Goal: Task Accomplishment & Management: Use online tool/utility

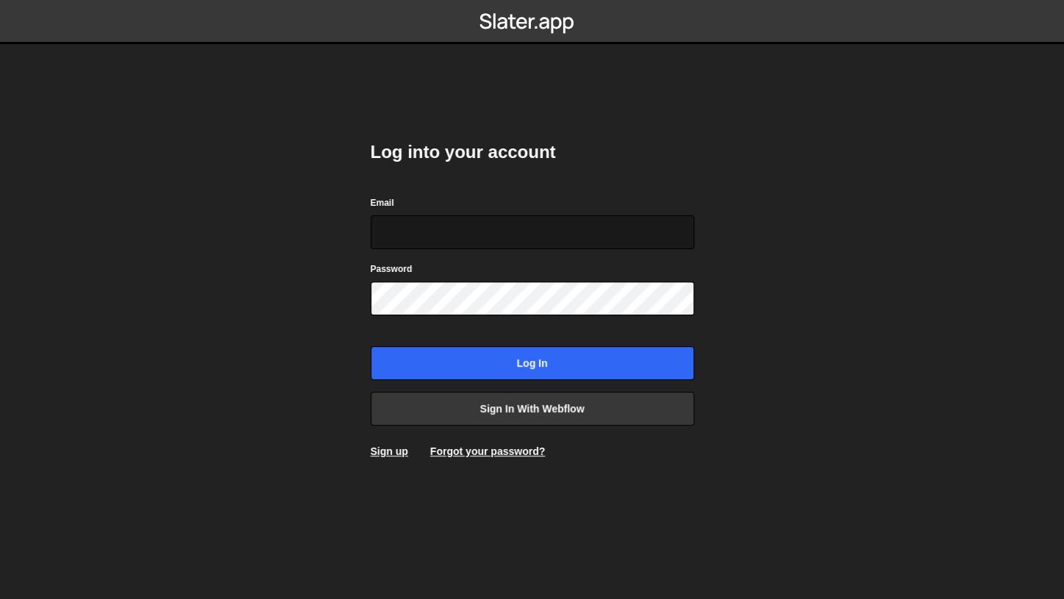
click at [479, 245] on input "Email" at bounding box center [533, 232] width 324 height 34
click at [479, 242] on input "Email" at bounding box center [533, 232] width 324 height 34
type input "mkaskie@gmail.com"
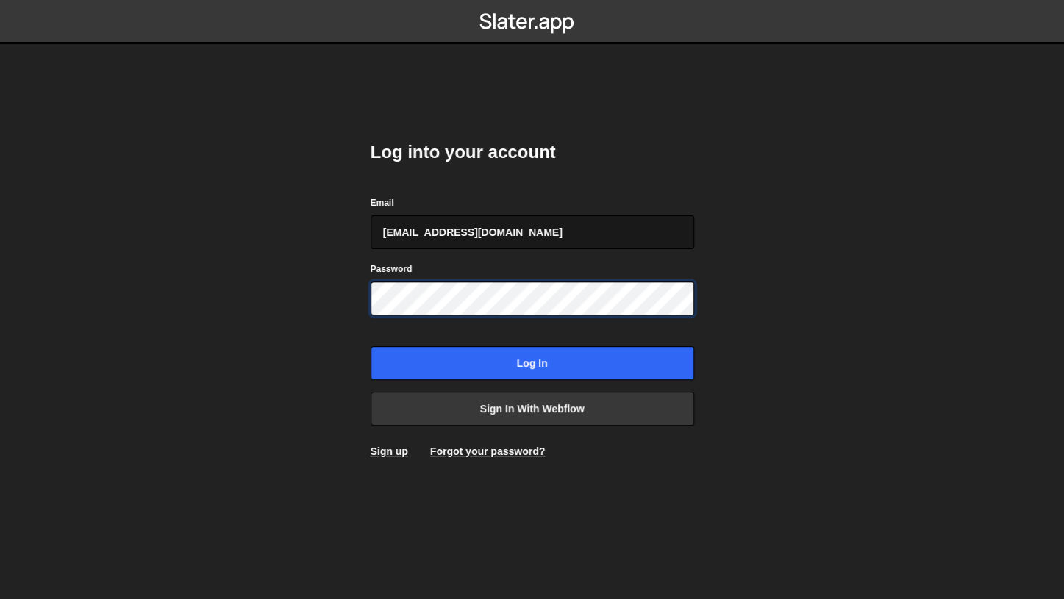
click at [371, 346] on input "Log in" at bounding box center [533, 363] width 324 height 34
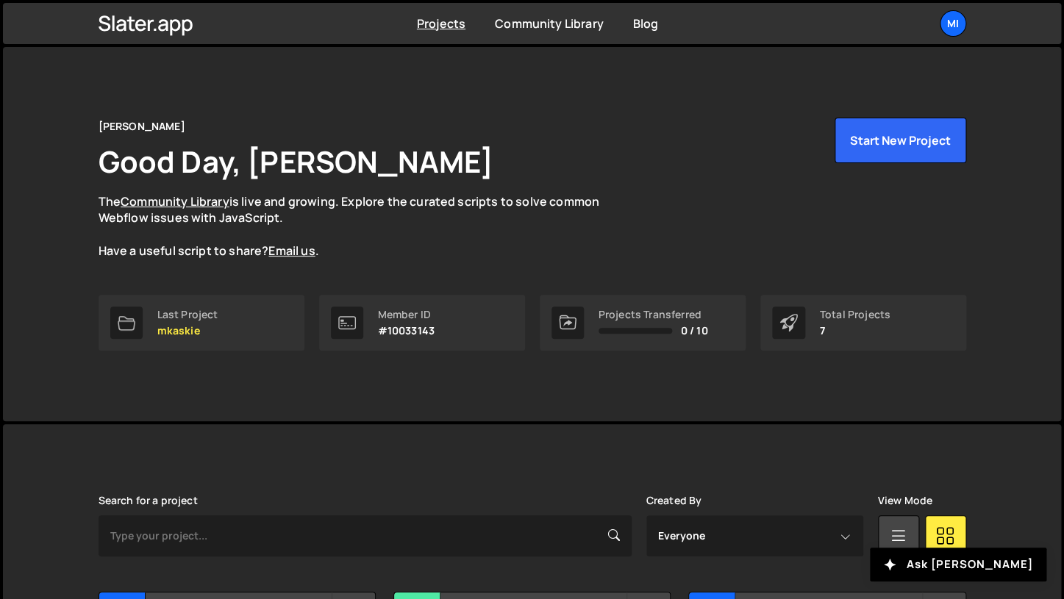
click at [693, 209] on div "Mitchell Good Day, Mitchell Kaskie The Community Library is live and growing. E…" at bounding box center [533, 189] width 868 height 142
click at [947, 25] on div "Mi" at bounding box center [953, 23] width 26 height 26
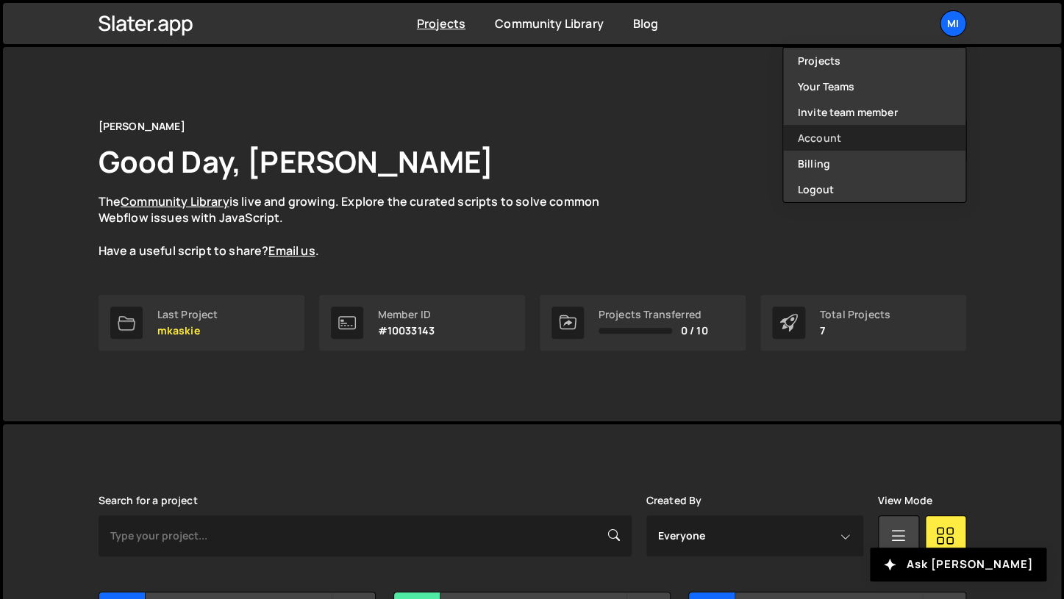
click at [874, 135] on link "Account" at bounding box center [874, 138] width 182 height 26
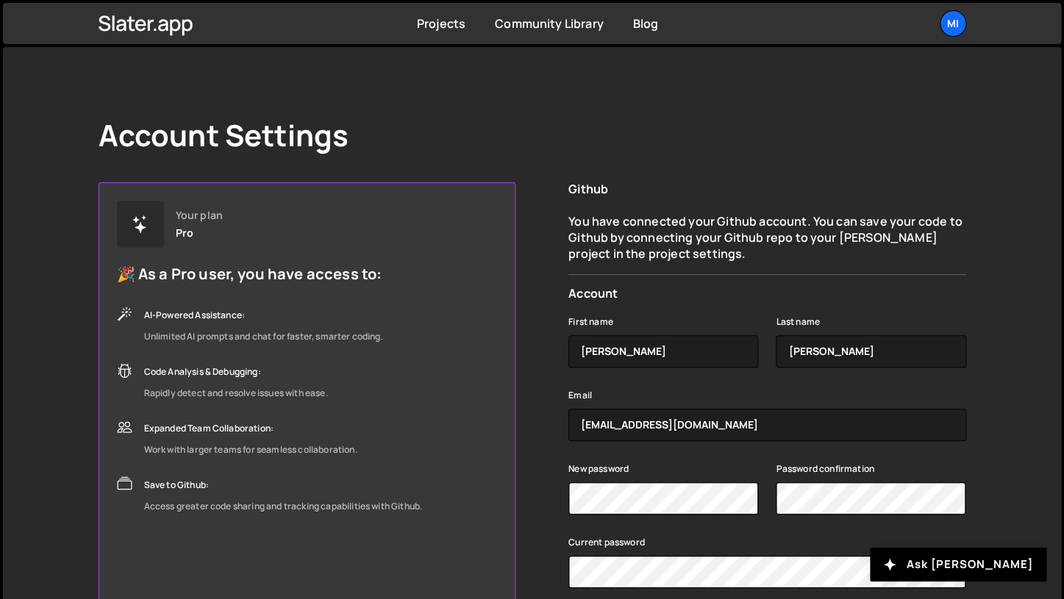
click at [655, 442] on form "First name Mitchell Last name Kaskie Email mkaskie@gmail.com New password Passw…" at bounding box center [766, 477] width 397 height 353
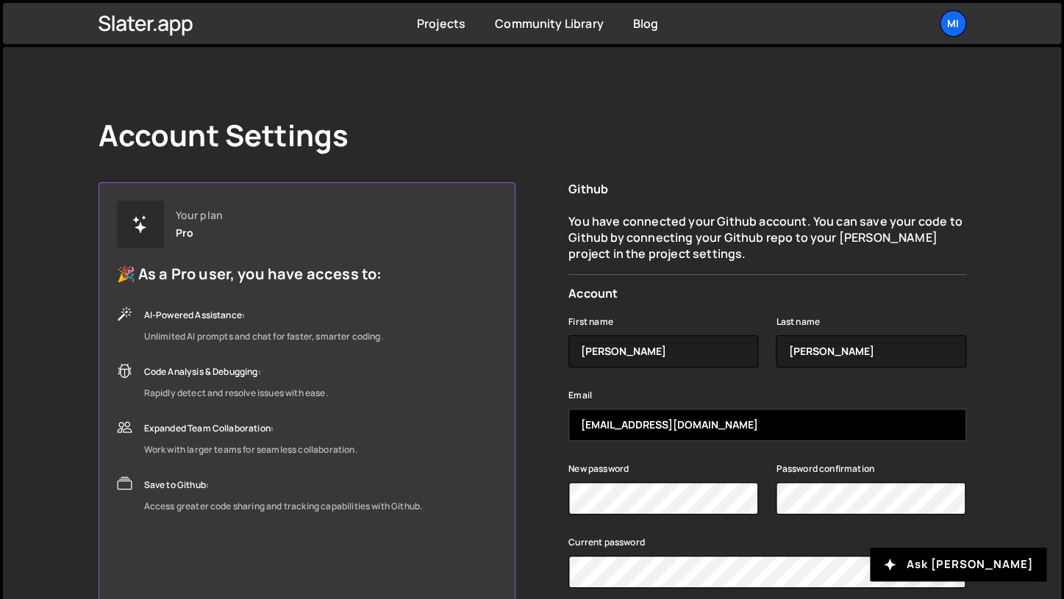
click at [655, 435] on input "mkaskie@gmail.com" at bounding box center [766, 425] width 397 height 32
type input "mitch@mkaskie.com"
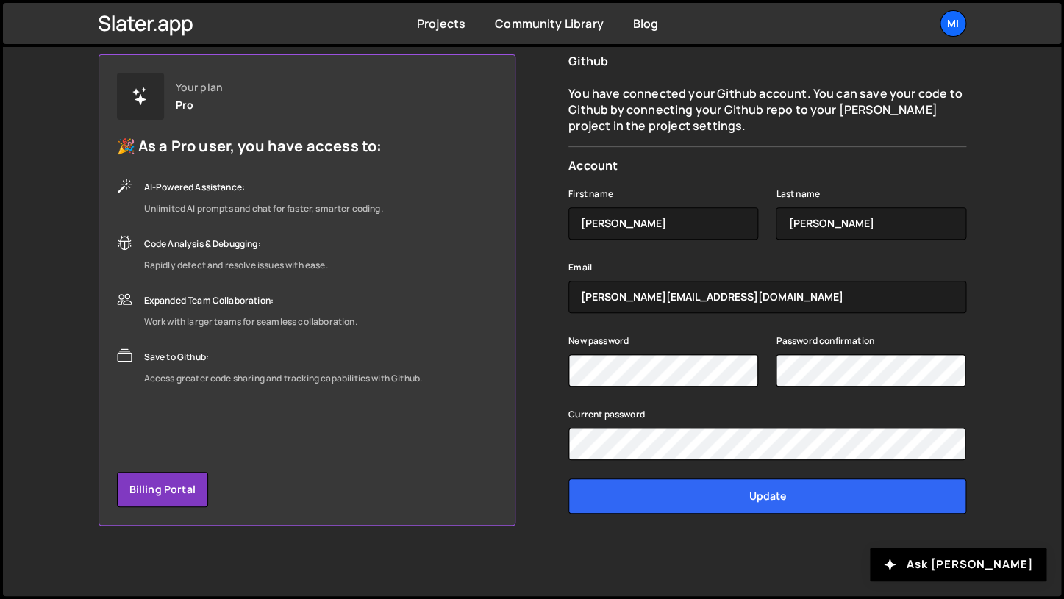
click at [720, 518] on form "First name Mitchell Last name Kaskie Email mitch@mkaskie.com New password Passw…" at bounding box center [766, 349] width 397 height 353
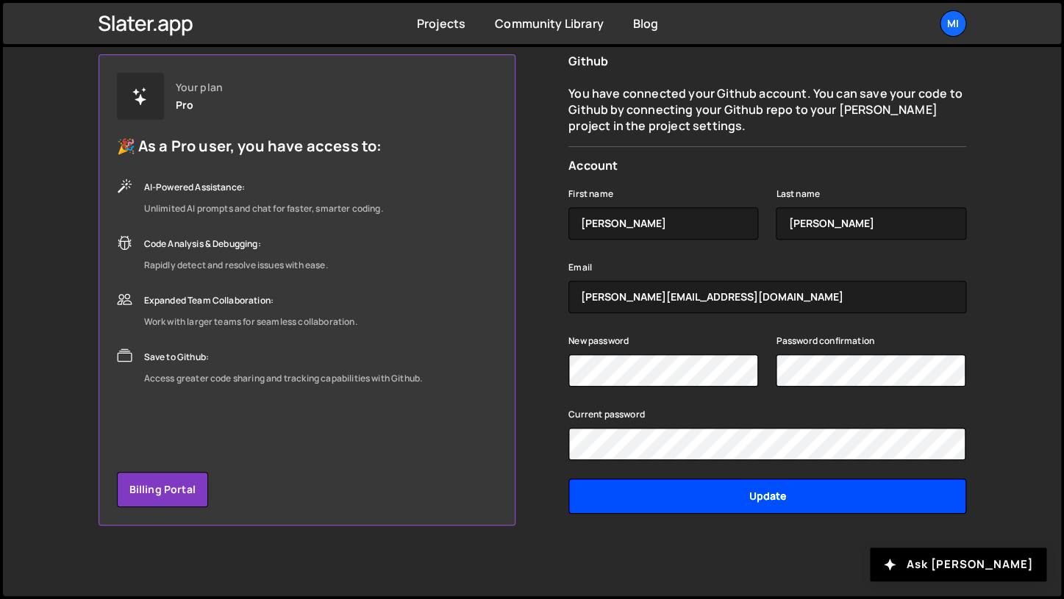
click at [720, 508] on input "Update" at bounding box center [766, 496] width 397 height 35
click at [724, 482] on input "Update" at bounding box center [766, 496] width 397 height 35
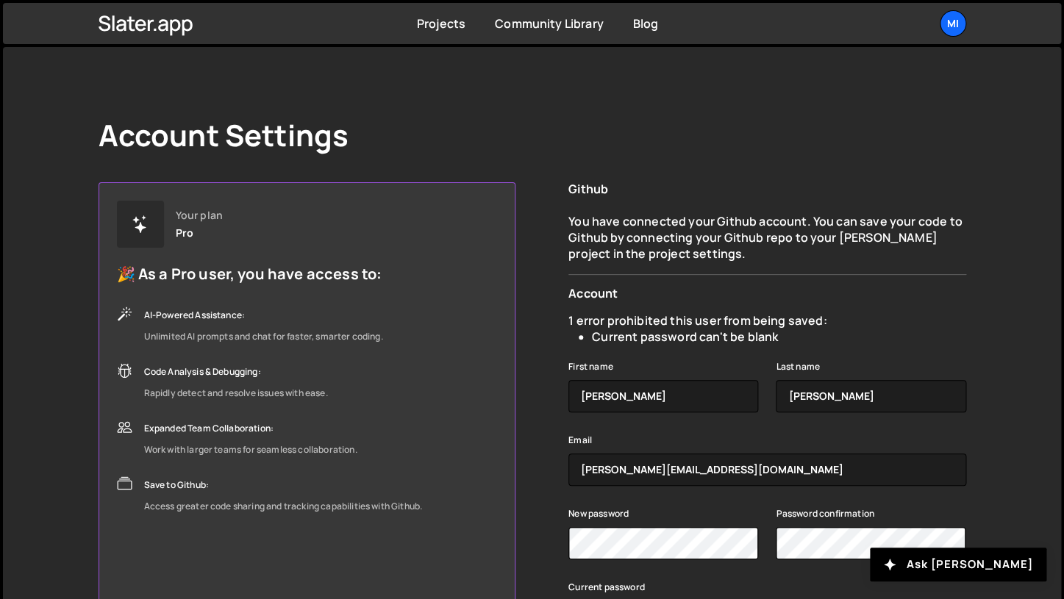
scroll to position [173, 0]
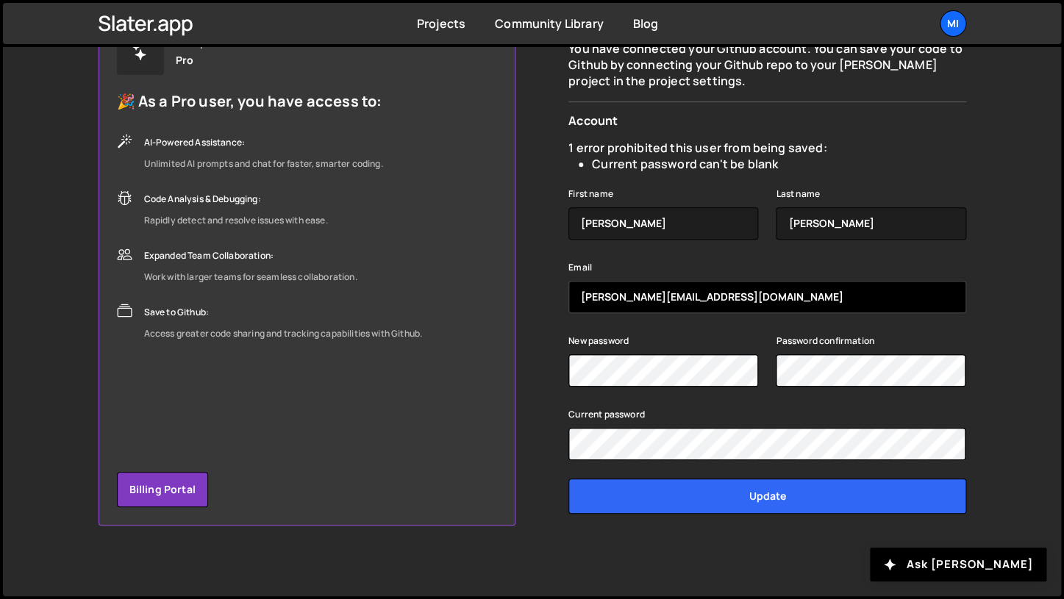
click at [707, 307] on input "mitch@mkaskie.com" at bounding box center [766, 297] width 397 height 32
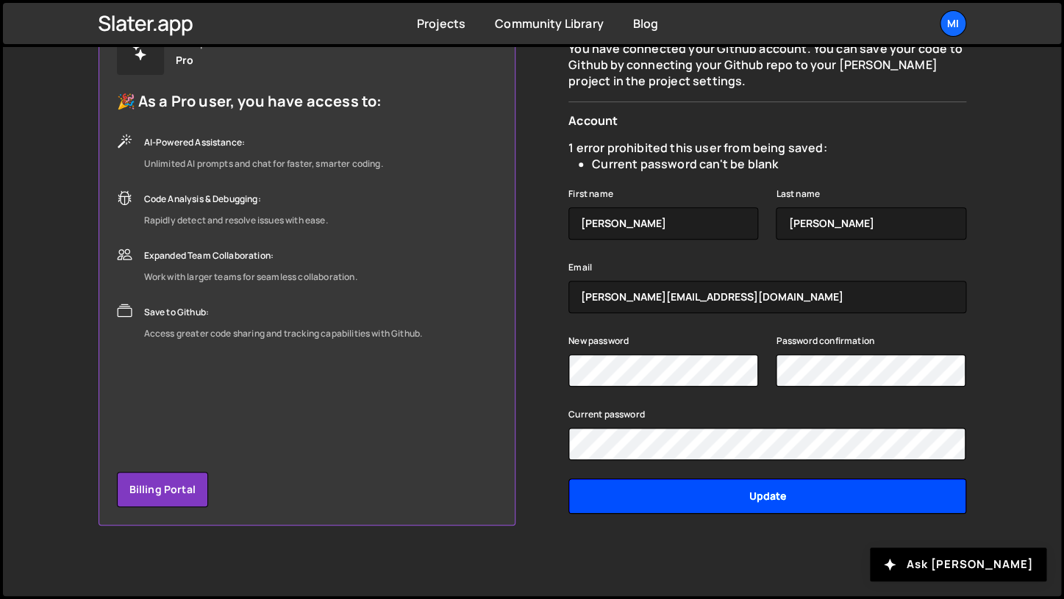
click at [783, 505] on input "Update" at bounding box center [766, 496] width 397 height 35
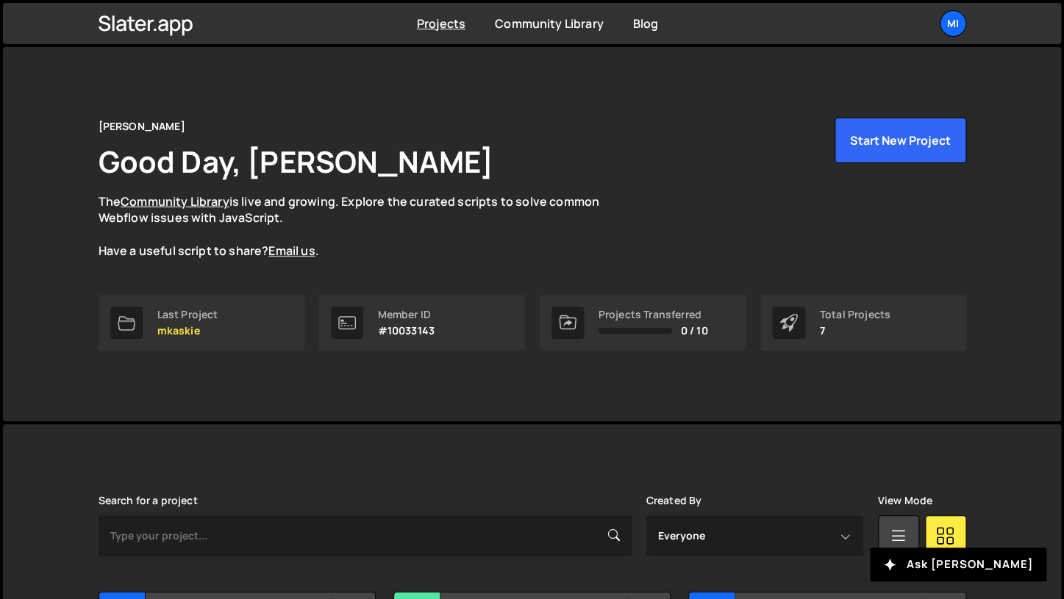
click at [952, 40] on div "Projects Community Library Blog Mi Projects Your Teams Invite team member Accou…" at bounding box center [532, 23] width 912 height 41
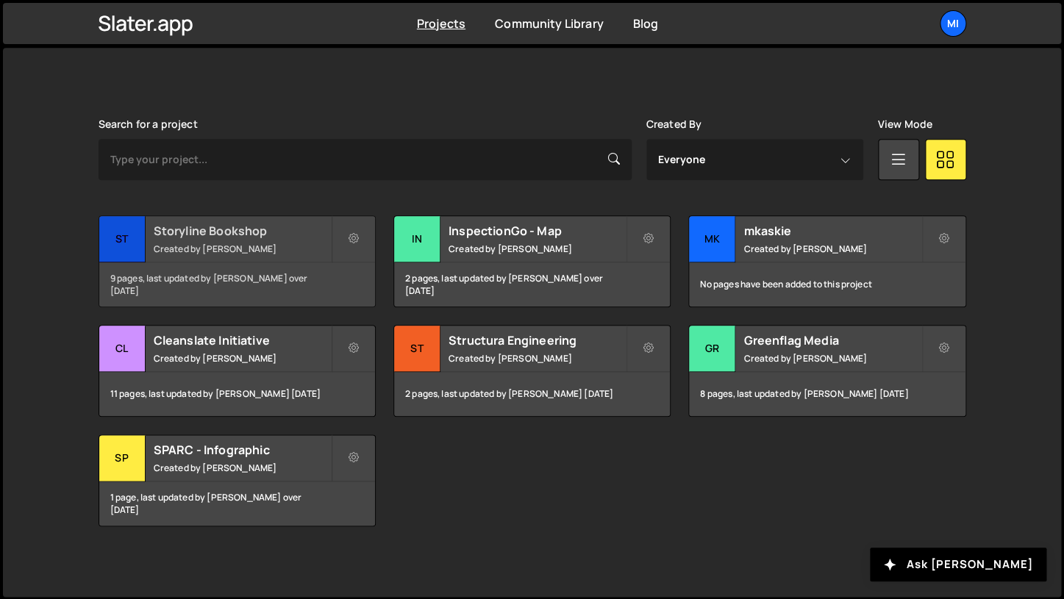
click at [167, 259] on div "Storyline Bookshop Created by Mitchell Kaskie" at bounding box center [237, 239] width 276 height 46
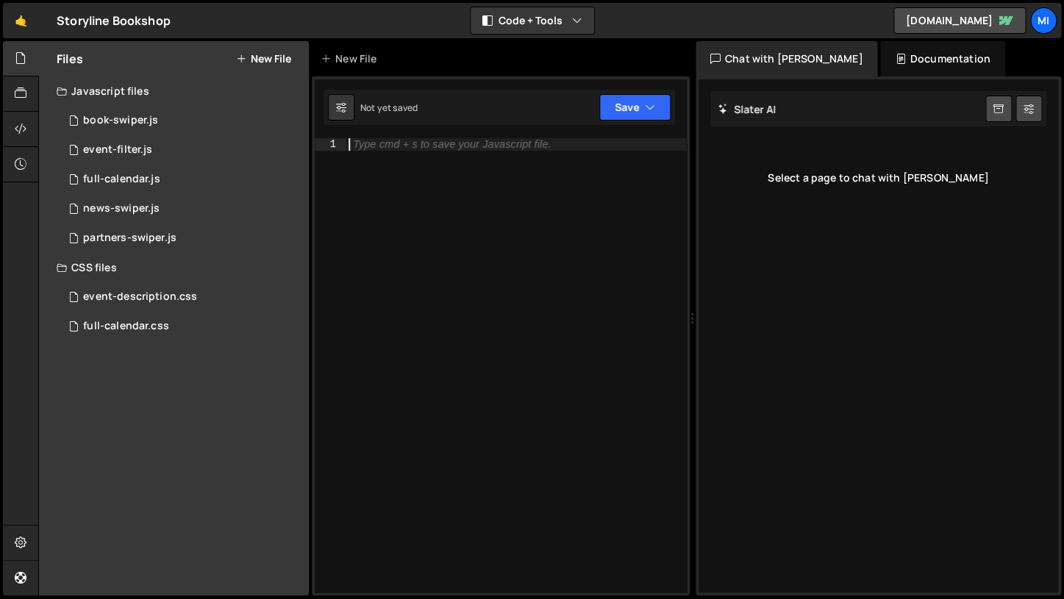
click at [424, 229] on div "Type cmd + s to save your Javascript file." at bounding box center [516, 377] width 341 height 479
click at [182, 348] on div "Files New File Javascript files 1 book-swiper.js 0 0 event-filter.js 0 1 full-c…" at bounding box center [174, 318] width 270 height 555
click at [182, 321] on div "full-calendar.css 0" at bounding box center [183, 326] width 252 height 29
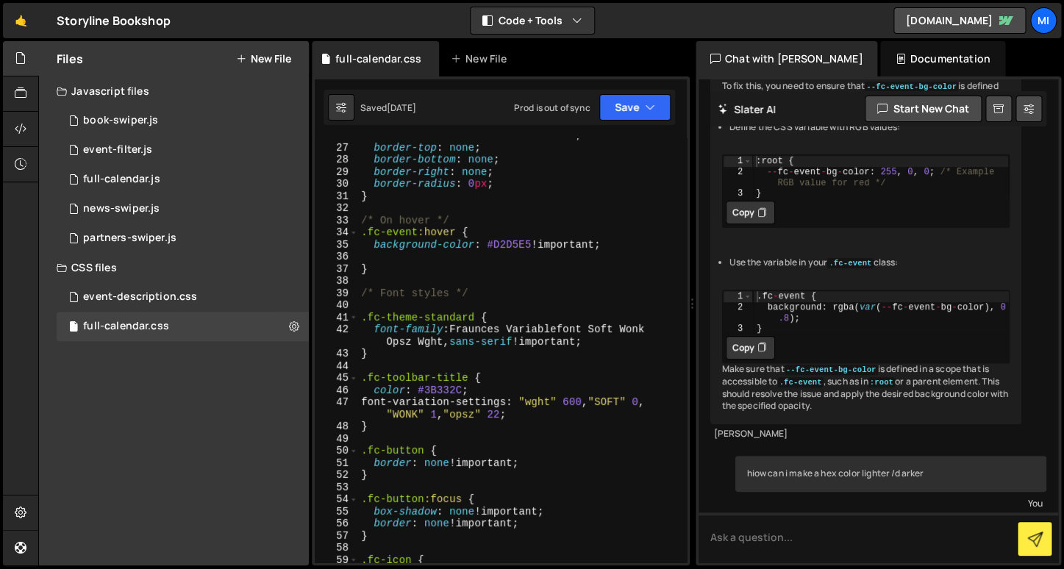
scroll to position [6751, 0]
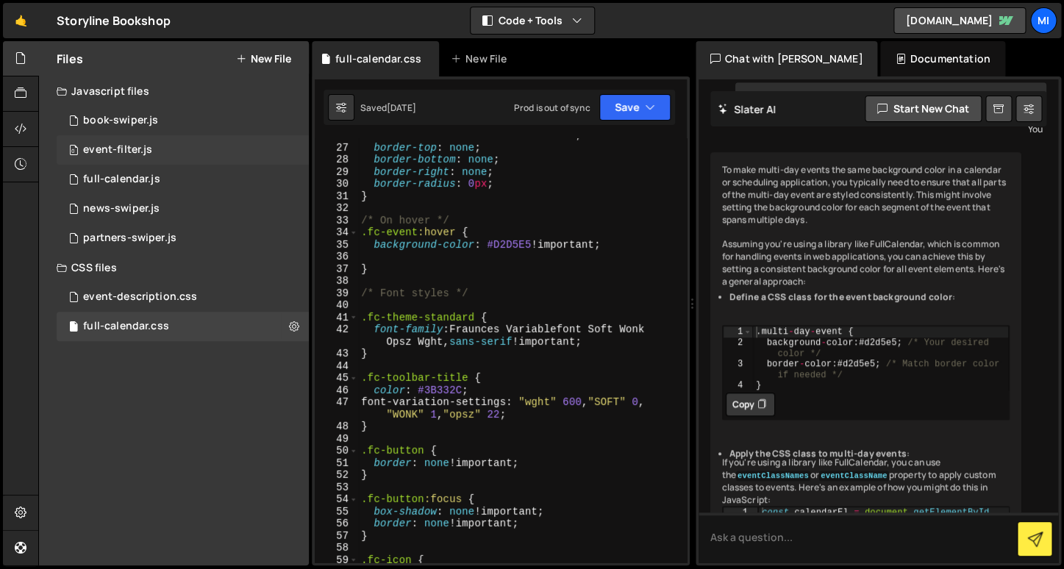
click at [115, 153] on div "event-filter.js" at bounding box center [117, 149] width 69 height 13
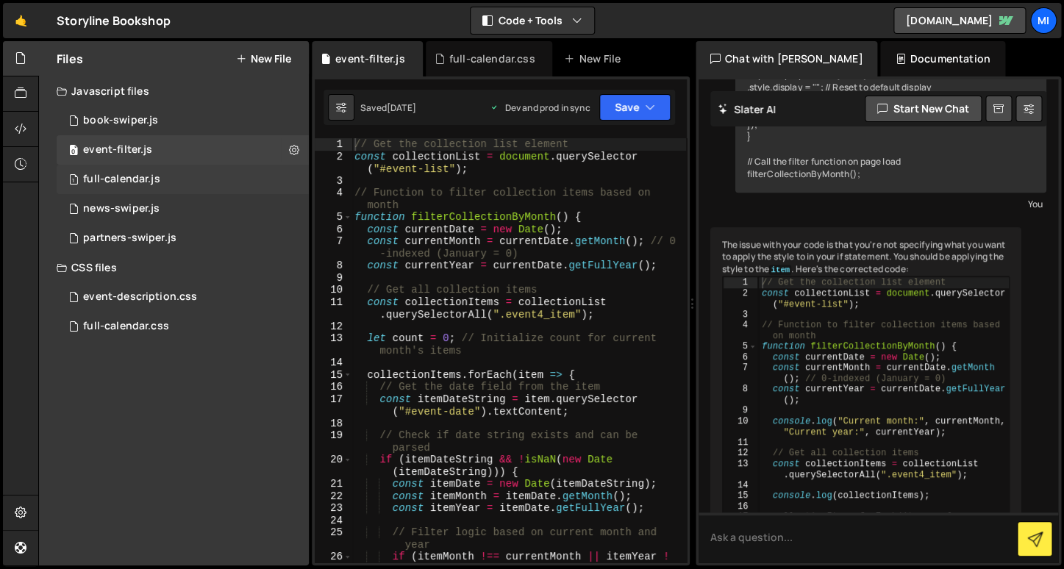
scroll to position [2937, 0]
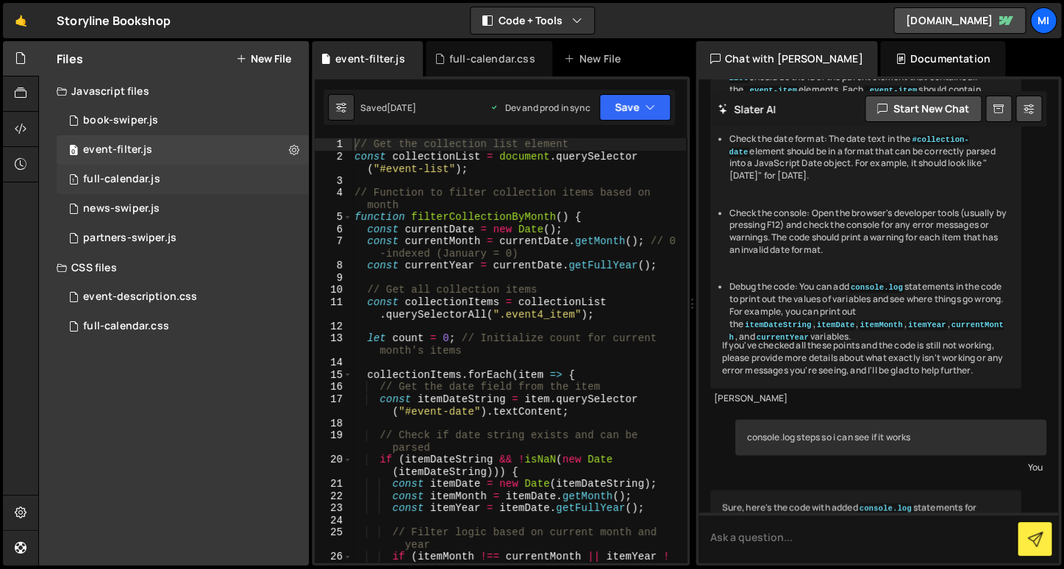
click at [124, 179] on div "full-calendar.js" at bounding box center [121, 179] width 77 height 13
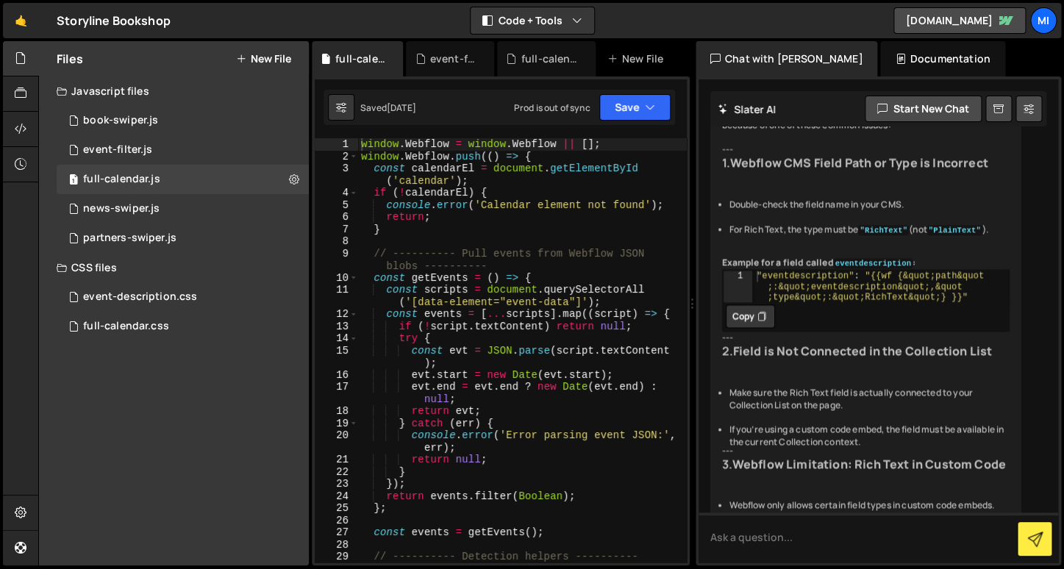
type textarea "const scripts = document.querySelectorAll('[data-element="event-data"]');"
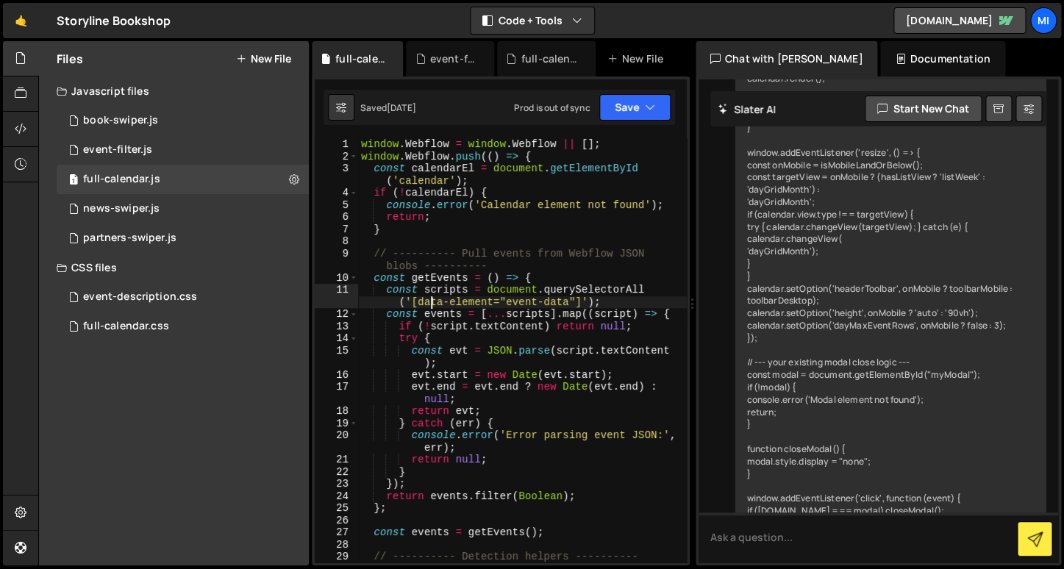
click at [430, 299] on div "window . Webflow = window . Webflow || [ ] ; window . Webflow . push (( ) => { …" at bounding box center [522, 362] width 329 height 449
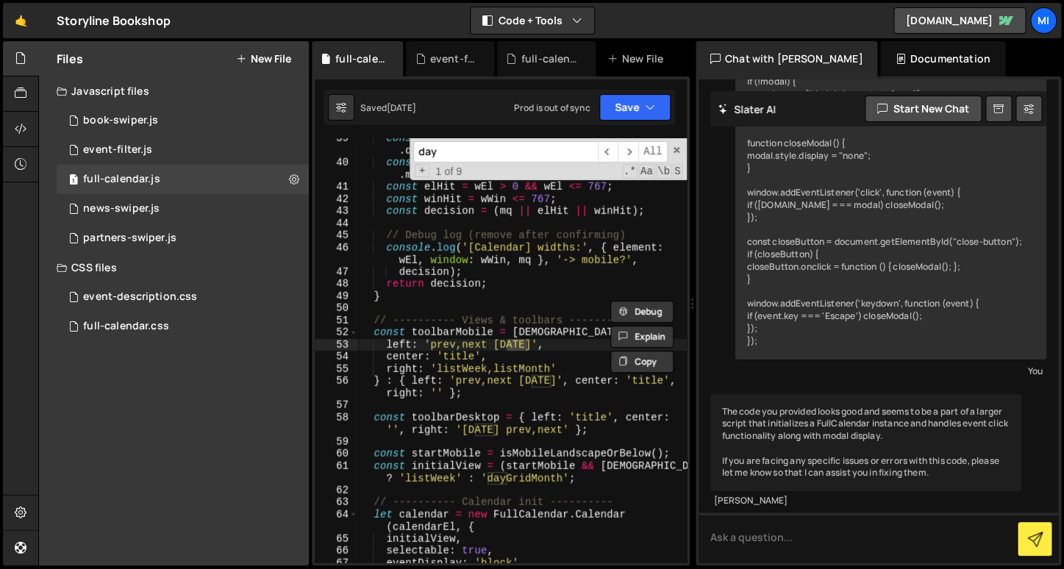
scroll to position [564, 0]
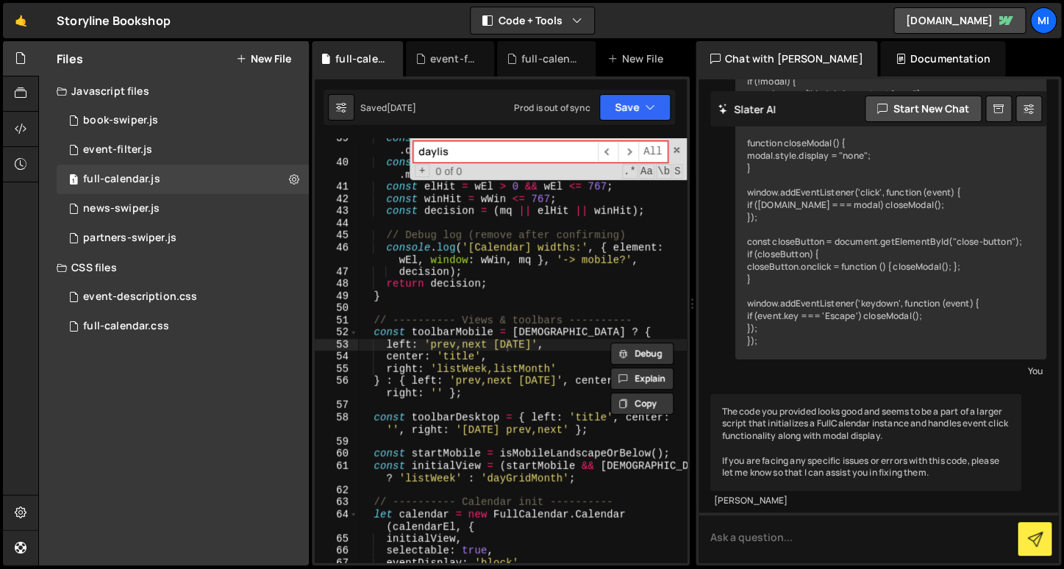
type input "daylist"
type input "day"
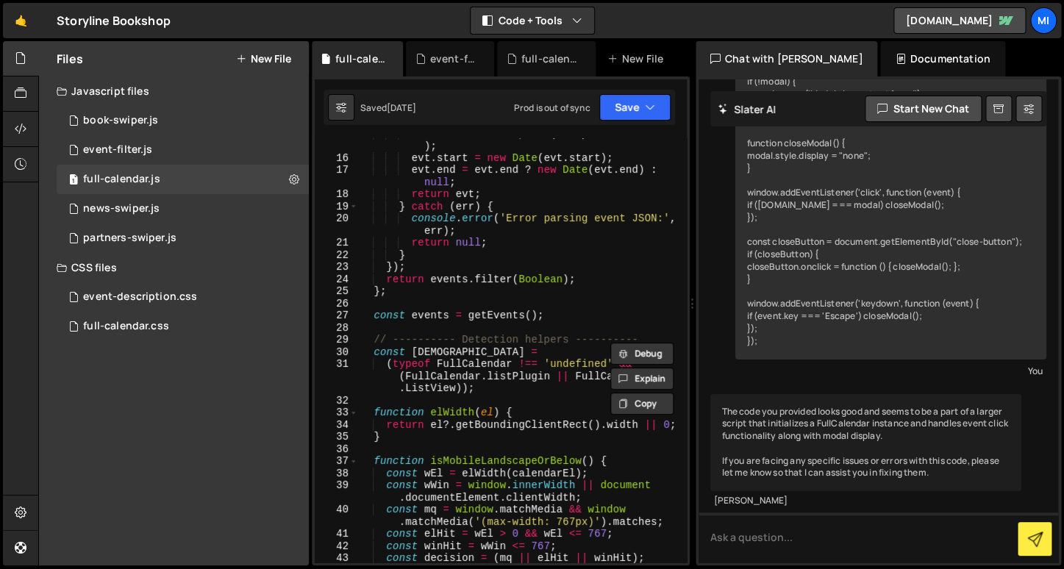
scroll to position [0, 0]
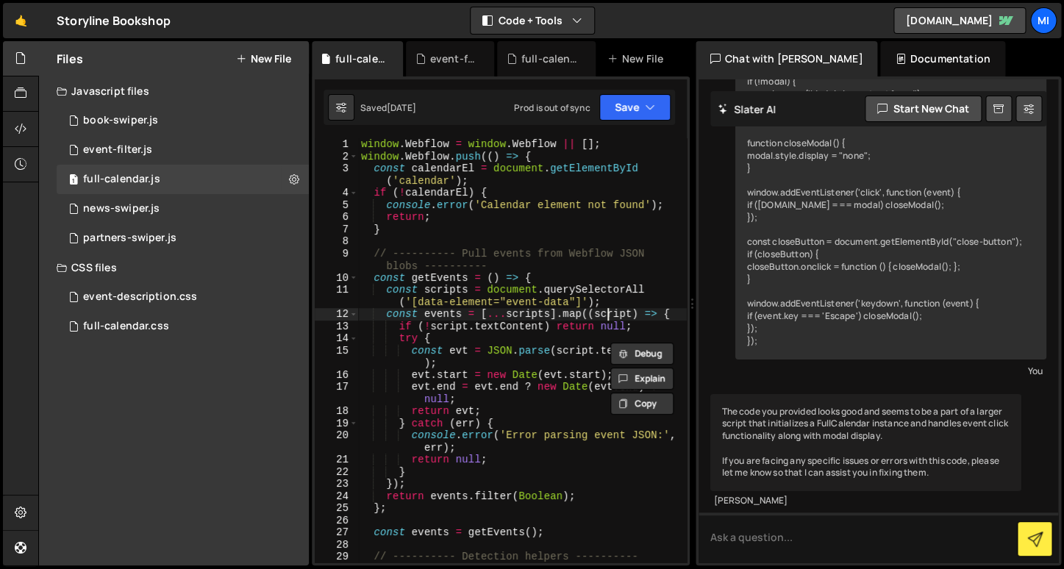
click at [608, 318] on div "window . Webflow = window . Webflow || [ ] ; window . Webflow . push (( ) => { …" at bounding box center [522, 362] width 329 height 449
click at [474, 259] on div "window . Webflow = window . Webflow || [ ] ; window . Webflow . push (( ) => { …" at bounding box center [522, 362] width 329 height 449
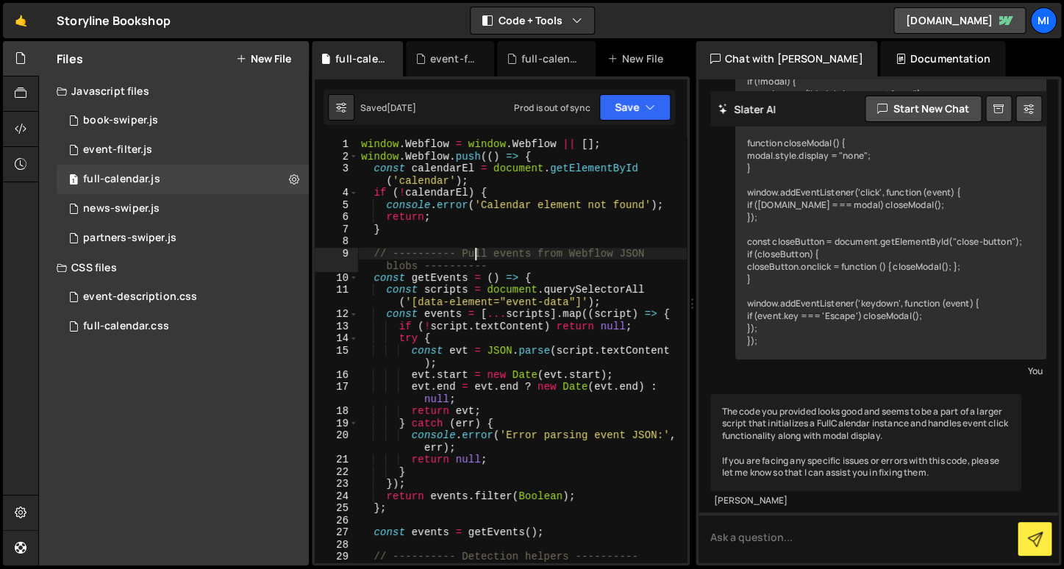
click at [474, 259] on div "window . Webflow = window . Webflow || [ ] ; window . Webflow . push (( ) => { …" at bounding box center [522, 362] width 329 height 449
click at [910, 435] on div "The code you provided looks good and seems to be a part of a larger script that…" at bounding box center [866, 443] width 312 height 98
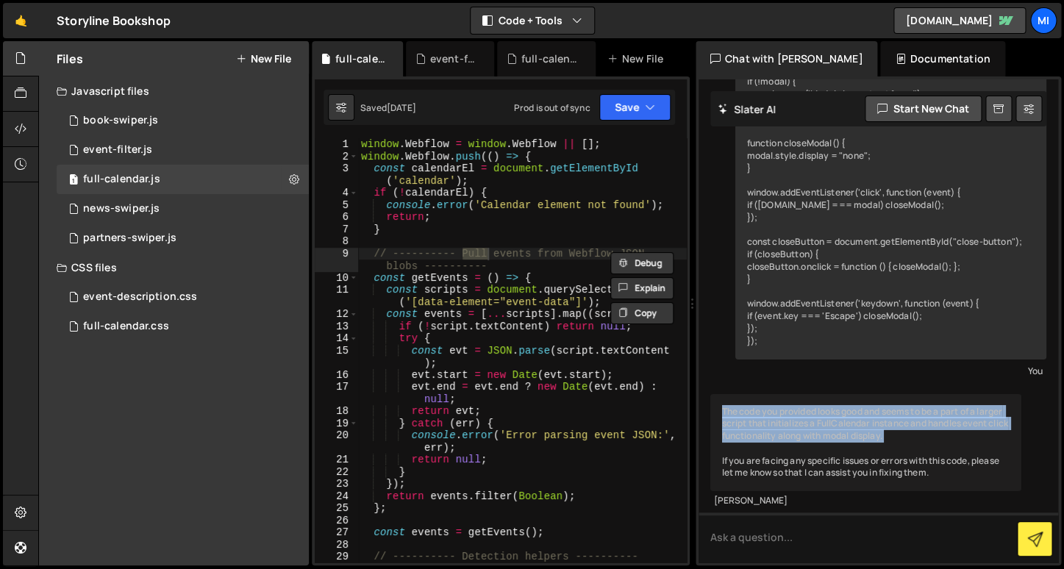
click at [910, 435] on div "The code you provided looks good and seems to be a part of a larger script that…" at bounding box center [866, 443] width 312 height 98
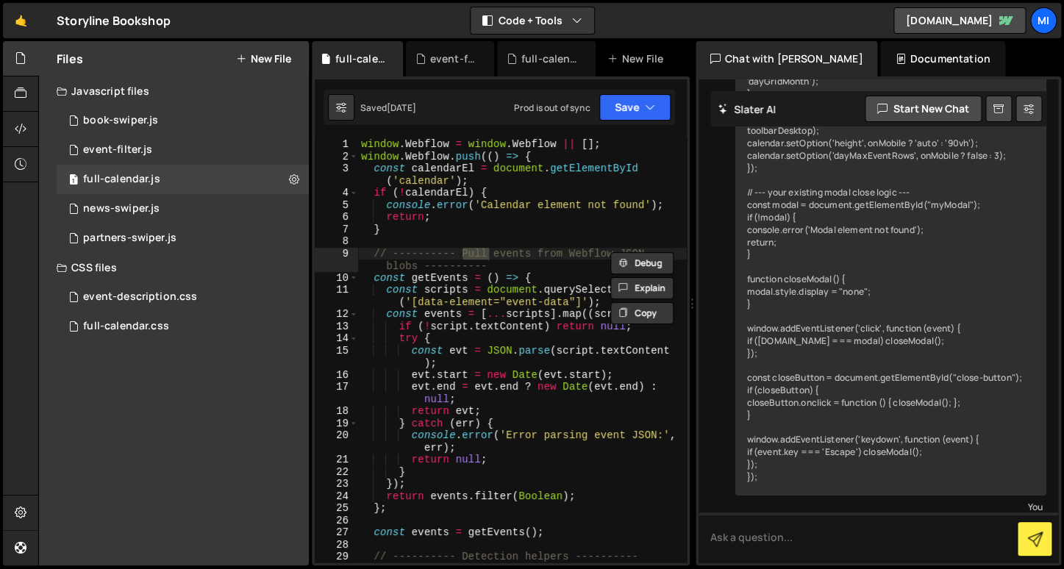
click at [790, 67] on div "Chat with [PERSON_NAME]" at bounding box center [787, 58] width 182 height 35
click at [901, 55] on div "Documentation" at bounding box center [942, 58] width 124 height 35
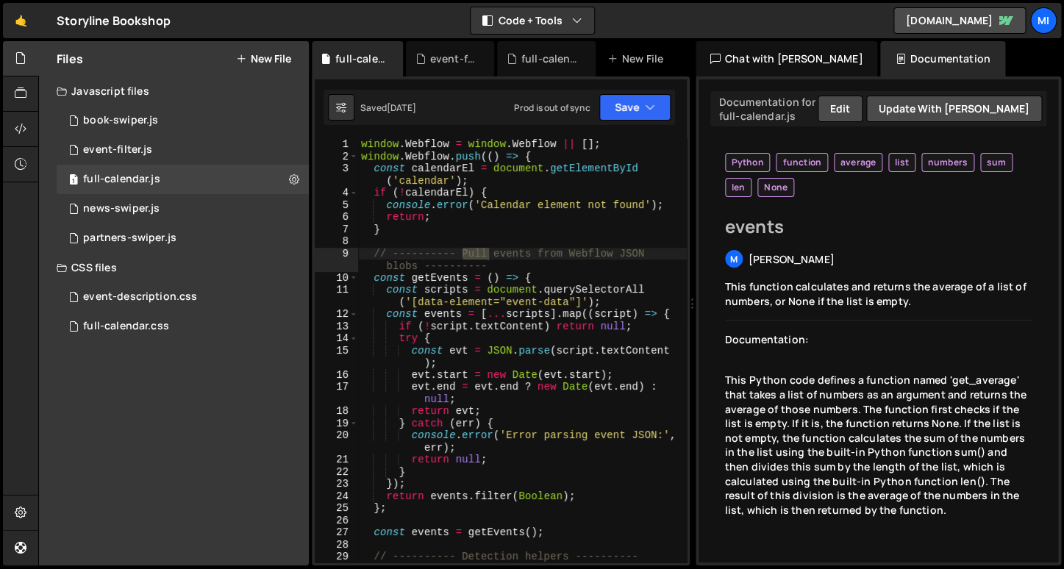
click at [778, 56] on div "Chat with [PERSON_NAME]" at bounding box center [787, 58] width 182 height 35
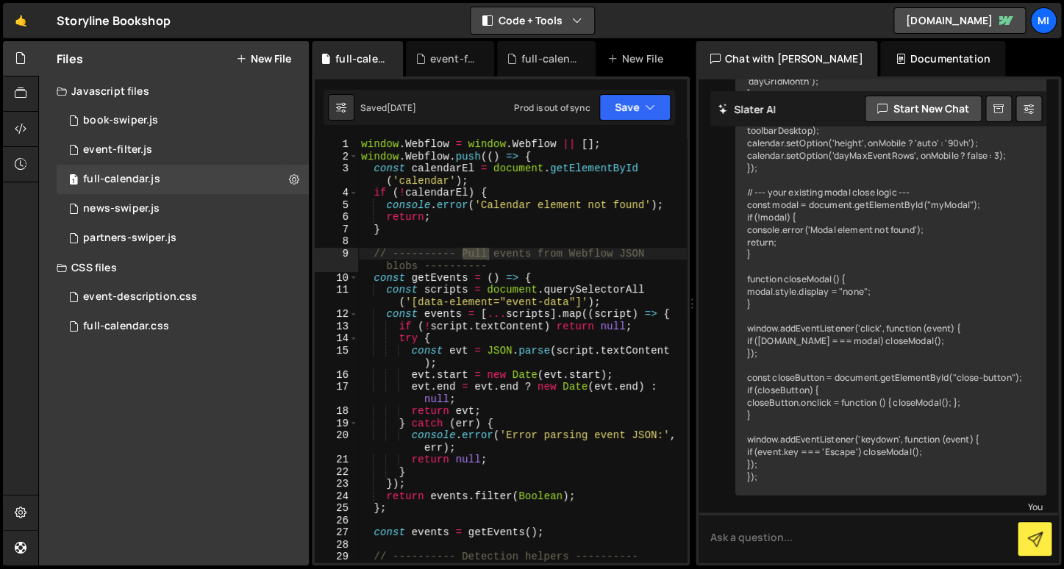
click at [514, 21] on button "Code + Tools" at bounding box center [533, 20] width 124 height 26
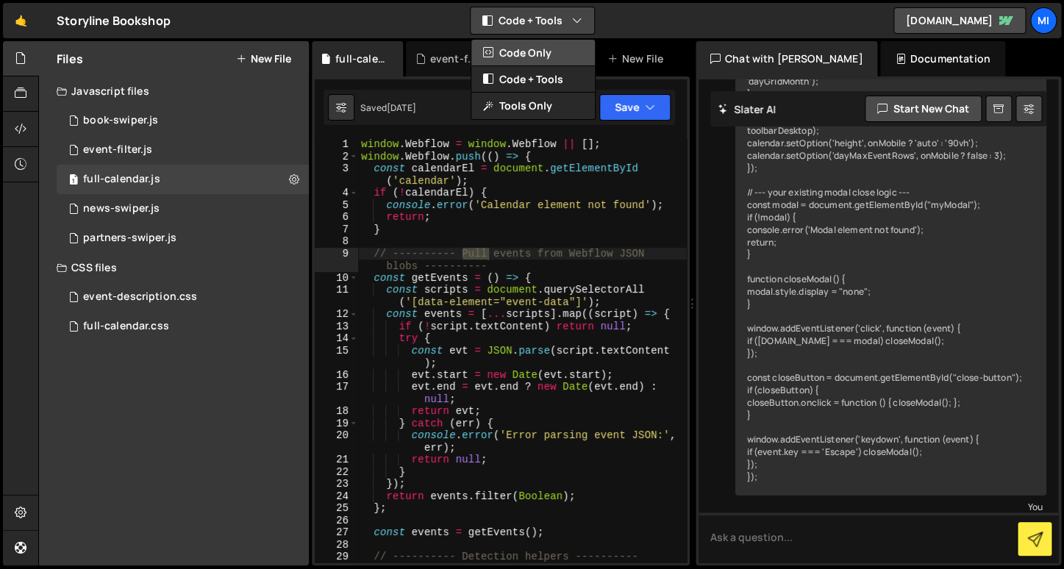
click at [514, 65] on button "Code Only" at bounding box center [533, 53] width 124 height 26
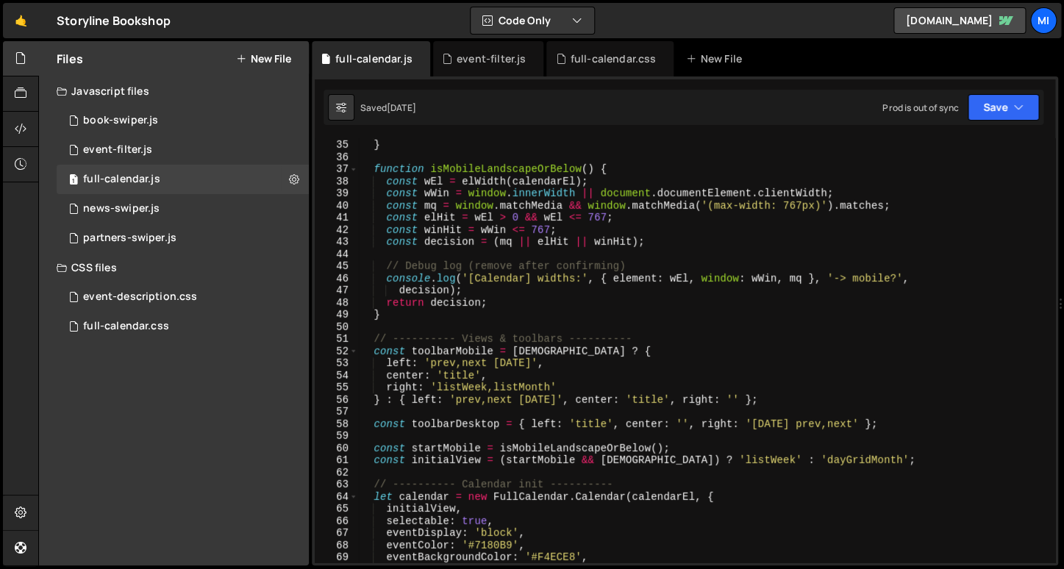
scroll to position [413, 0]
type textarea "const startMobile = isMobileLandscapeOrBelow();"
click at [655, 444] on div "} function isMobileLandscapeOrBelow ( ) { const wEl = elWidth ( calendarEl ) ; …" at bounding box center [706, 362] width 697 height 449
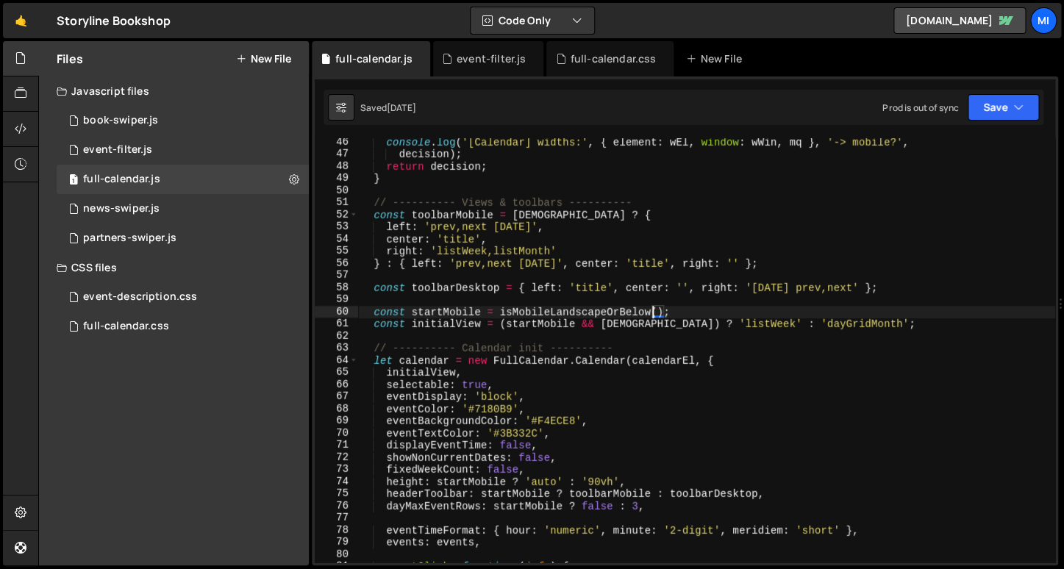
scroll to position [549, 0]
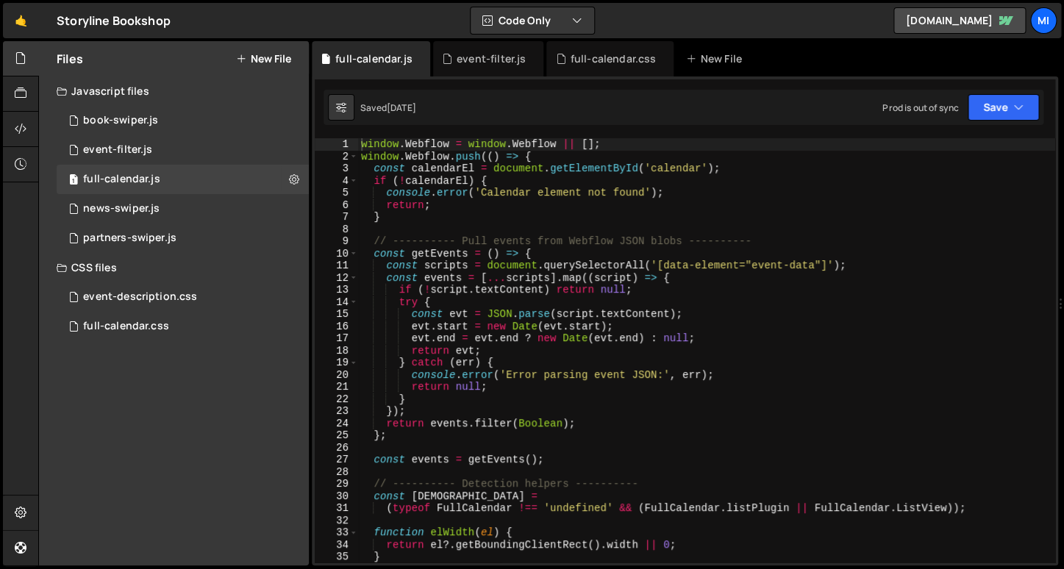
scroll to position [85603, 0]
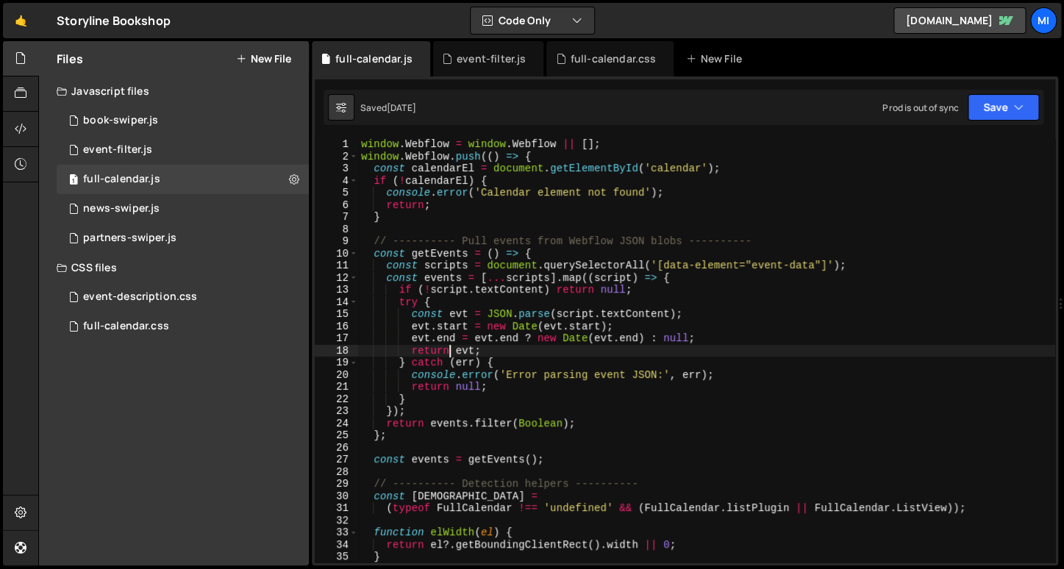
click at [451, 353] on div "window . Webflow = window . Webflow || [ ] ; window . Webflow . push (( ) => { …" at bounding box center [706, 362] width 697 height 449
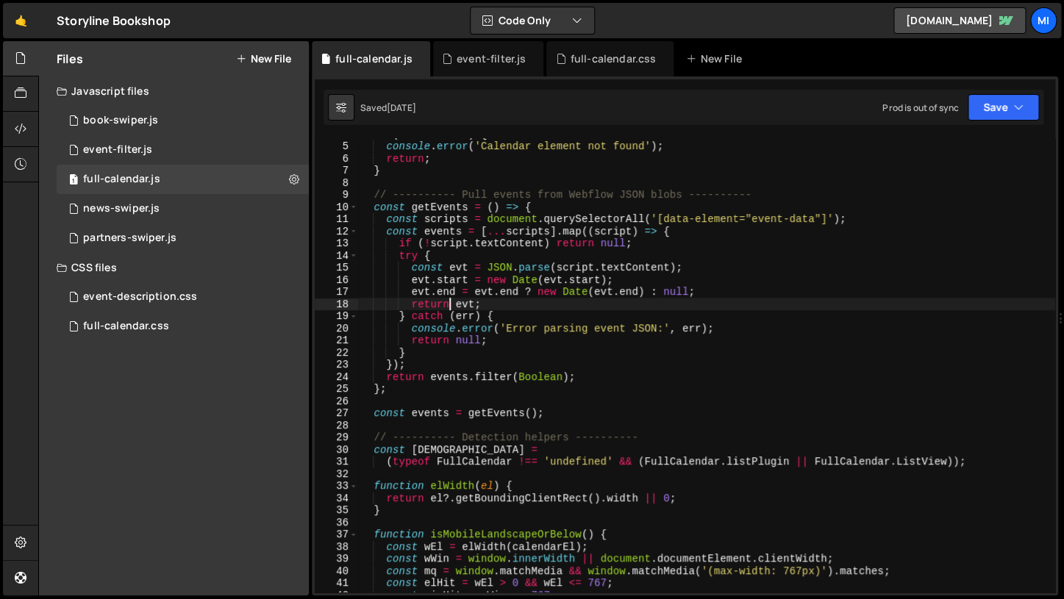
scroll to position [0, 0]
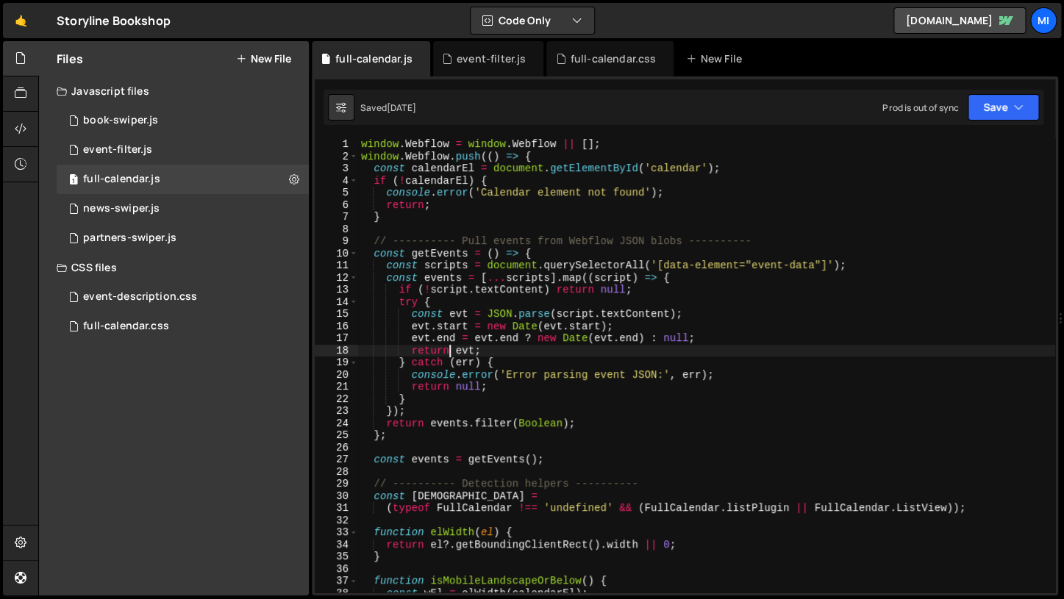
click at [684, 396] on div "window . Webflow = window . Webflow || [ ] ; window . Webflow . push (( ) => { …" at bounding box center [706, 377] width 697 height 479
type textarea "}"
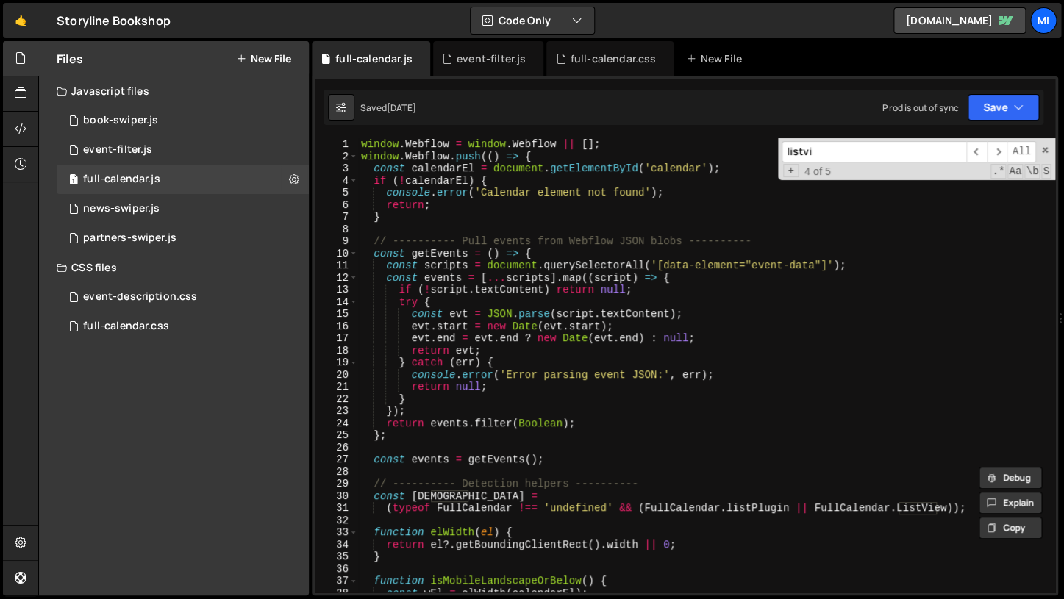
type input "listvi"
type textarea "// ---------- Pull events from Webflow JSON blobs ----------"
click at [527, 246] on div "window . Webflow = window . Webflow || [ ] ; window . Webflow . push (( ) => { …" at bounding box center [706, 377] width 697 height 479
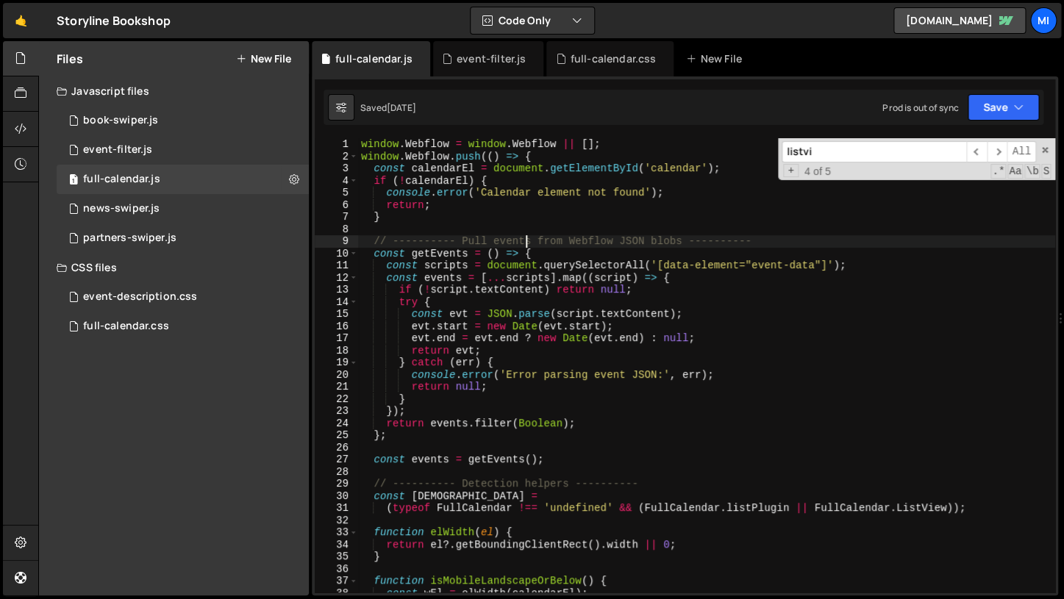
click at [555, 228] on div "window . Webflow = window . Webflow || [ ] ; window . Webflow . push (( ) => { …" at bounding box center [706, 377] width 697 height 479
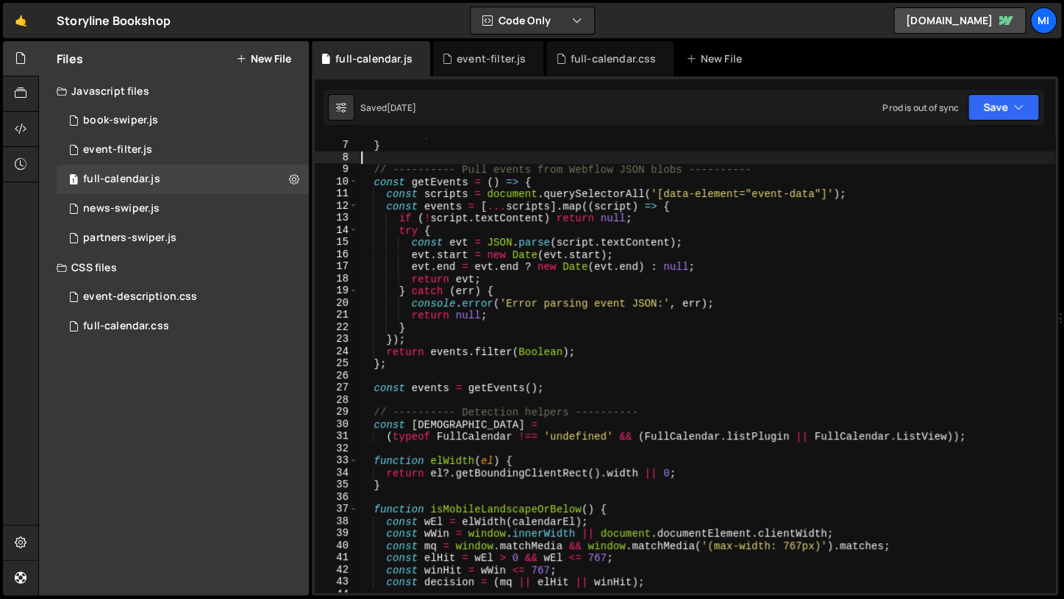
scroll to position [74, 0]
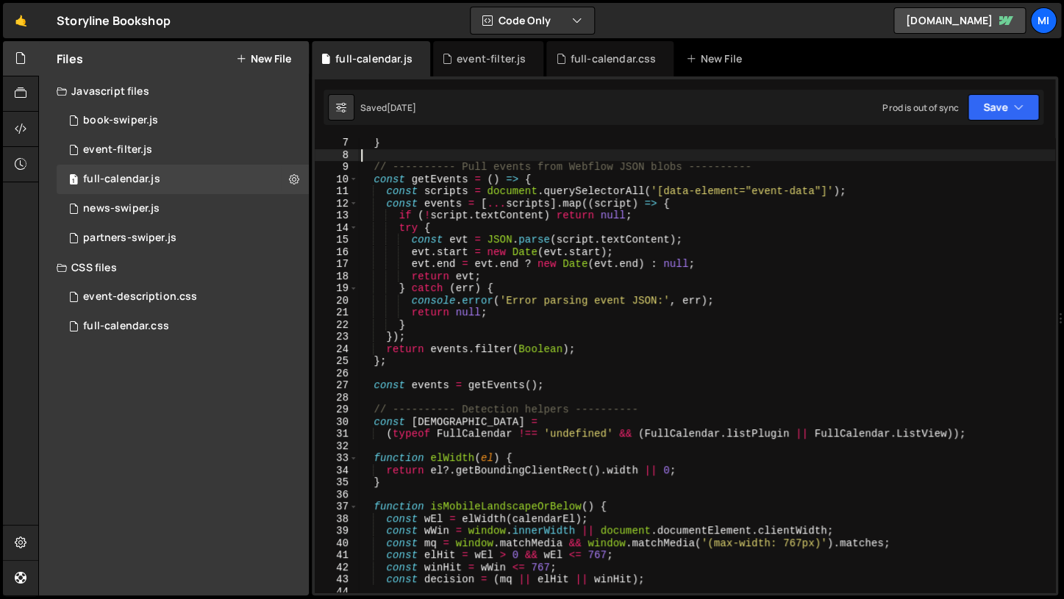
click at [594, 410] on div "} // ---------- Pull events from Webflow JSON blobs ---------- const getEvents …" at bounding box center [706, 376] width 697 height 479
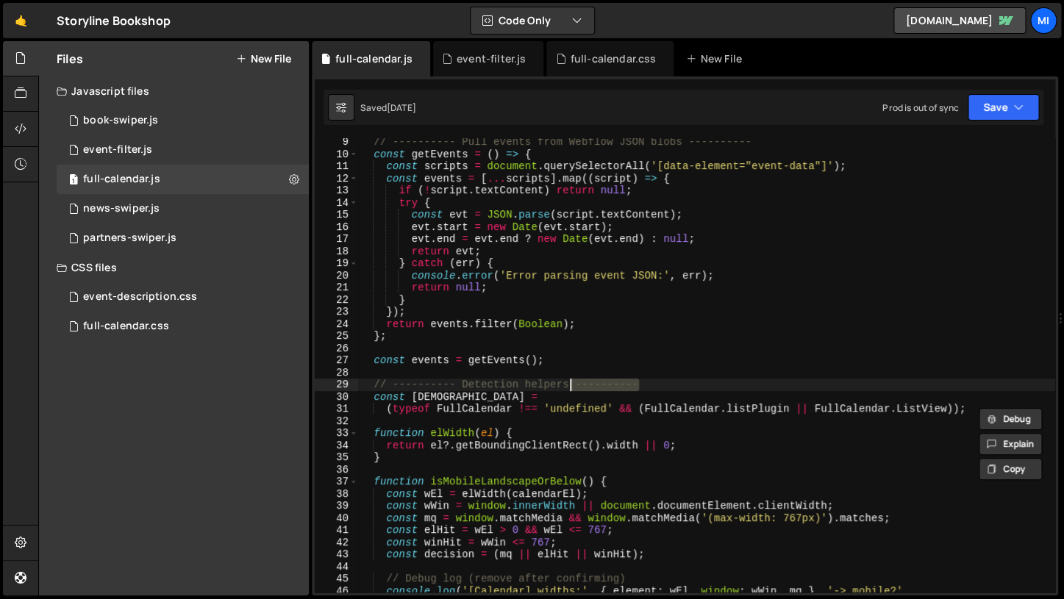
scroll to position [117, 0]
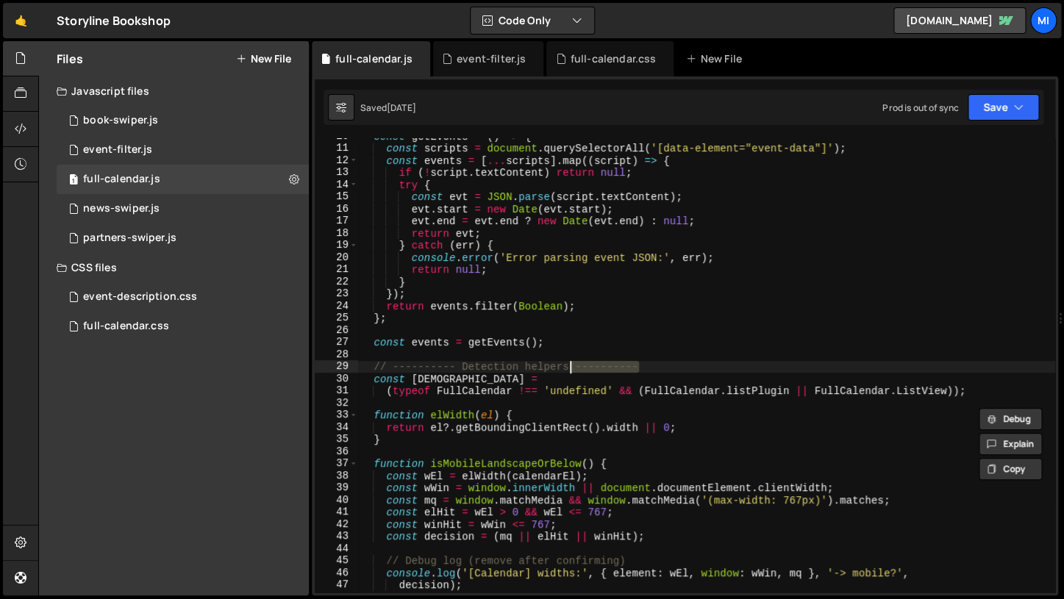
click at [749, 473] on div "const getEvents = ( ) => { const scripts = document . querySelectorAll ( '[data…" at bounding box center [706, 369] width 697 height 479
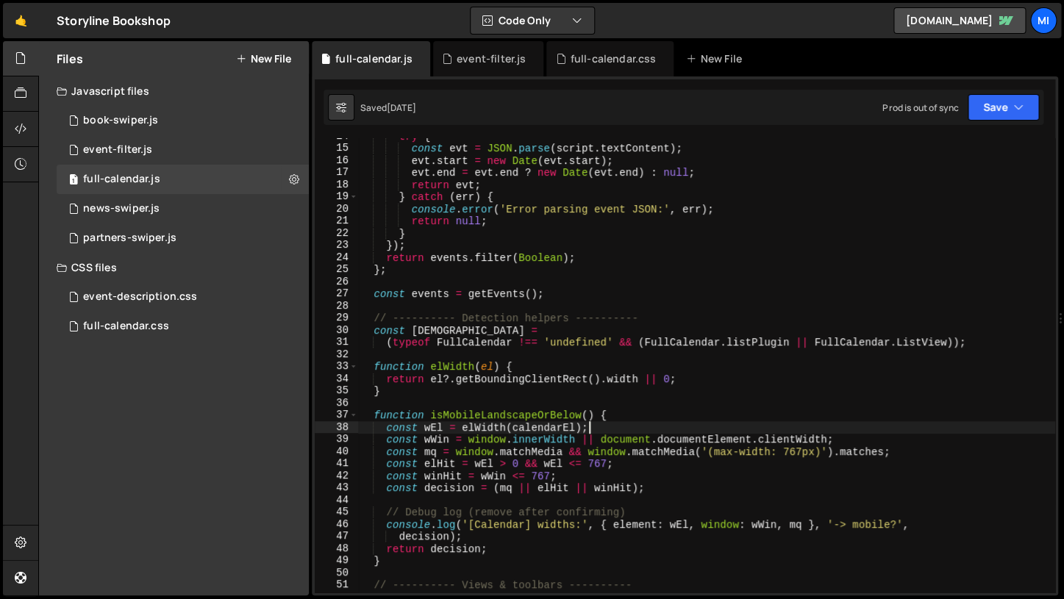
scroll to position [166, 0]
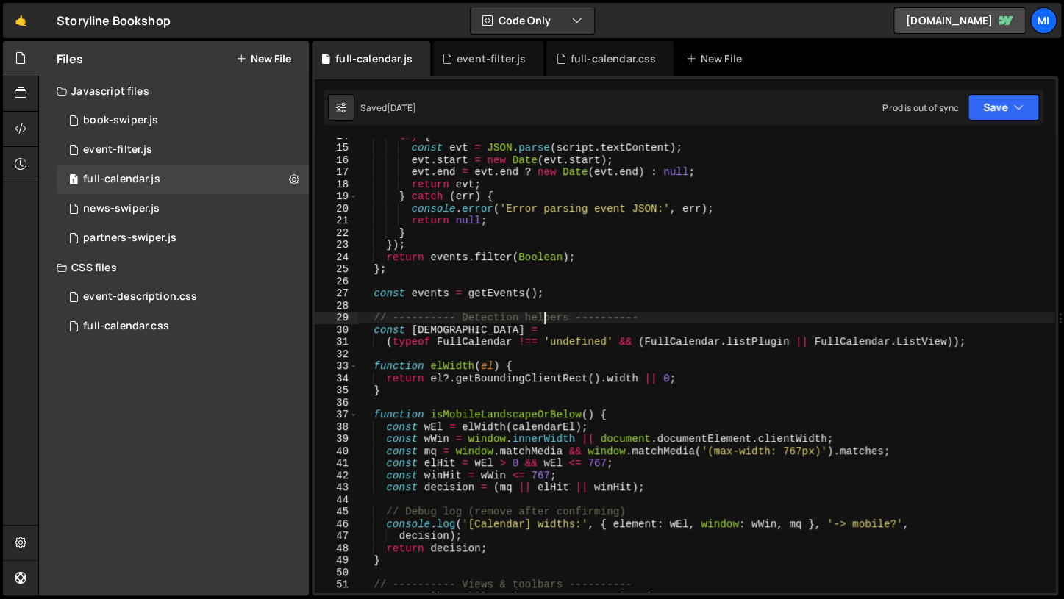
click at [547, 318] on div "try { const evt = JSON . parse ( script . textContent ) ; evt . start = new Dat…" at bounding box center [706, 368] width 697 height 479
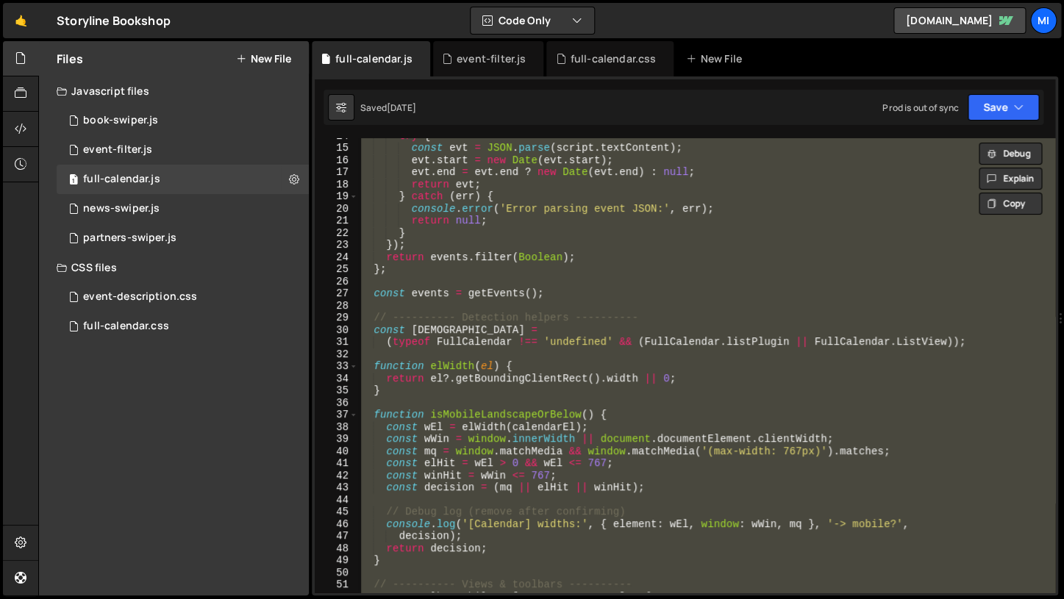
paste textarea
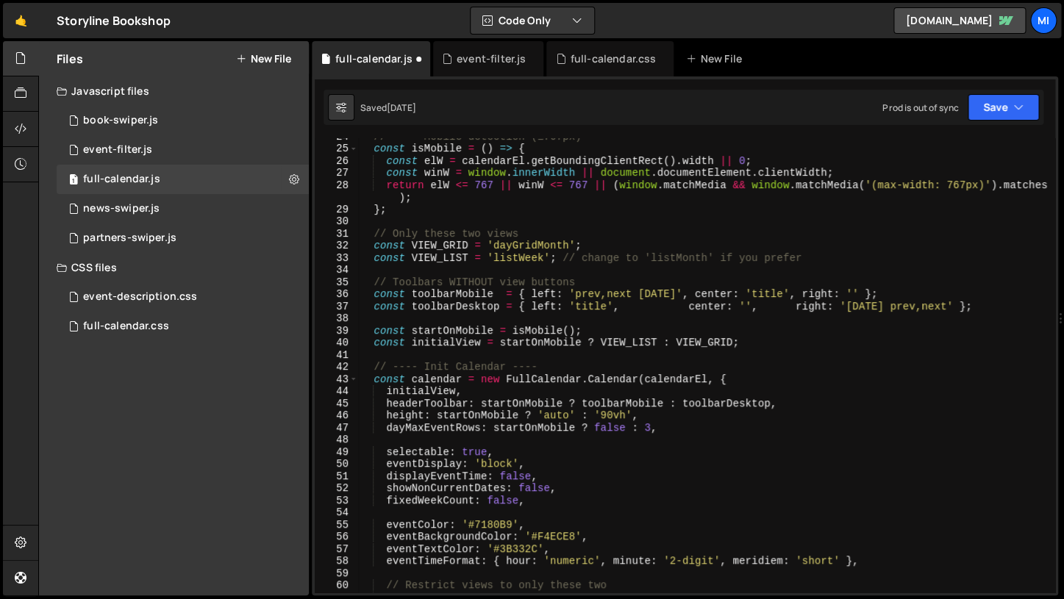
scroll to position [0, 0]
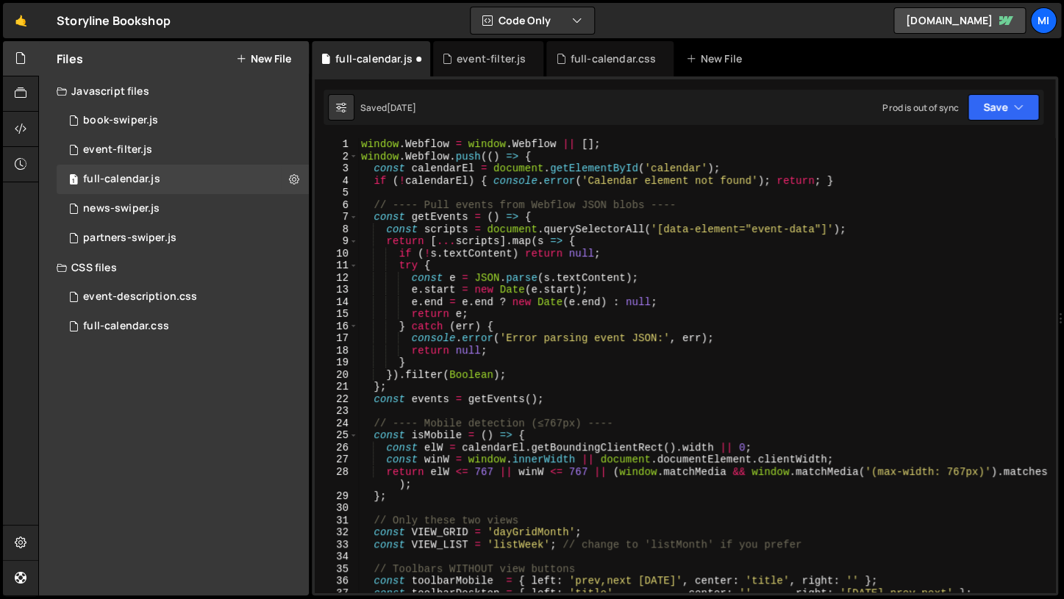
type textarea "if (closeBtn) closeBtn.onclick = () => closeModal();"
